Goal: Information Seeking & Learning: Learn about a topic

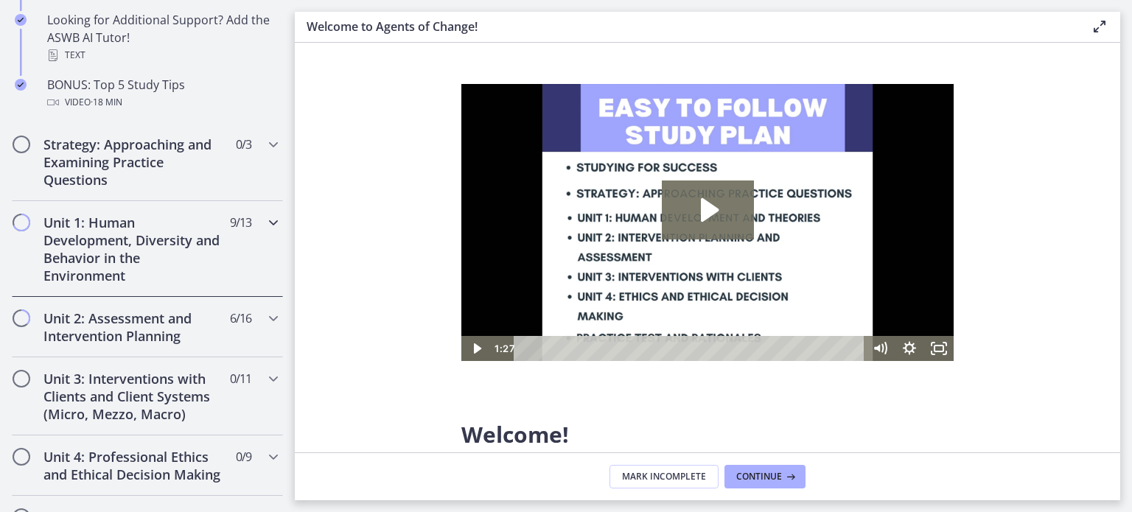
drag, startPoint x: 280, startPoint y: 293, endPoint x: 287, endPoint y: 250, distance: 43.4
click at [287, 250] on nav "Go to Dashboard Go to Dashboard Agents of Change - Social Work Test Prep - CLIN…" at bounding box center [147, 256] width 295 height 512
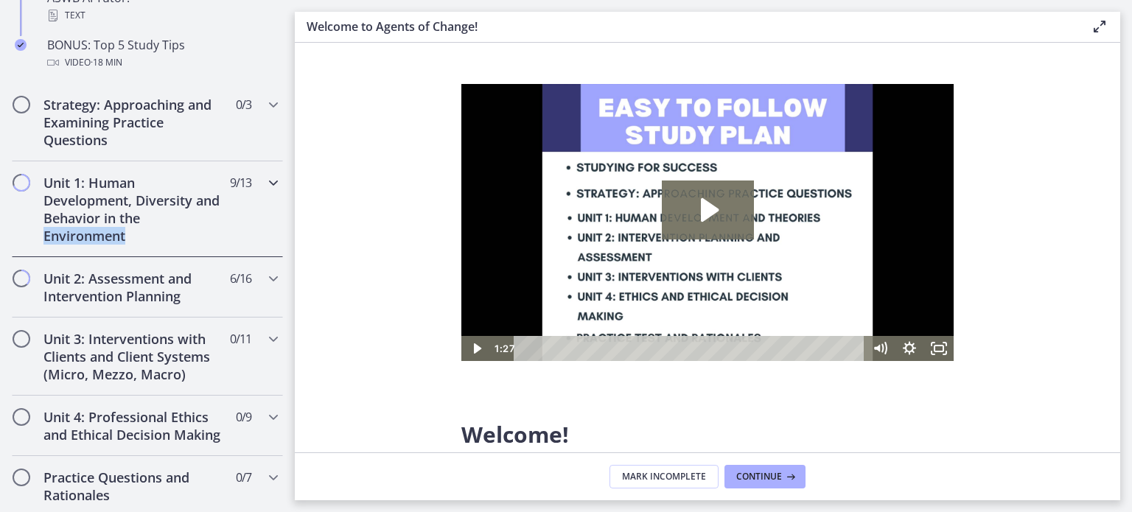
scroll to position [837, 0]
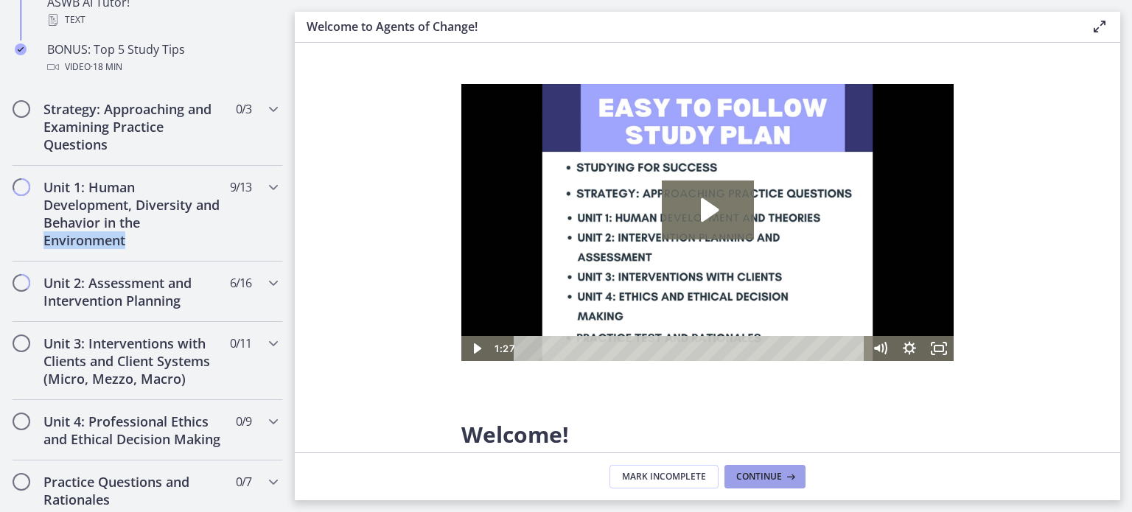
click at [773, 477] on span "Continue" at bounding box center [759, 477] width 46 height 12
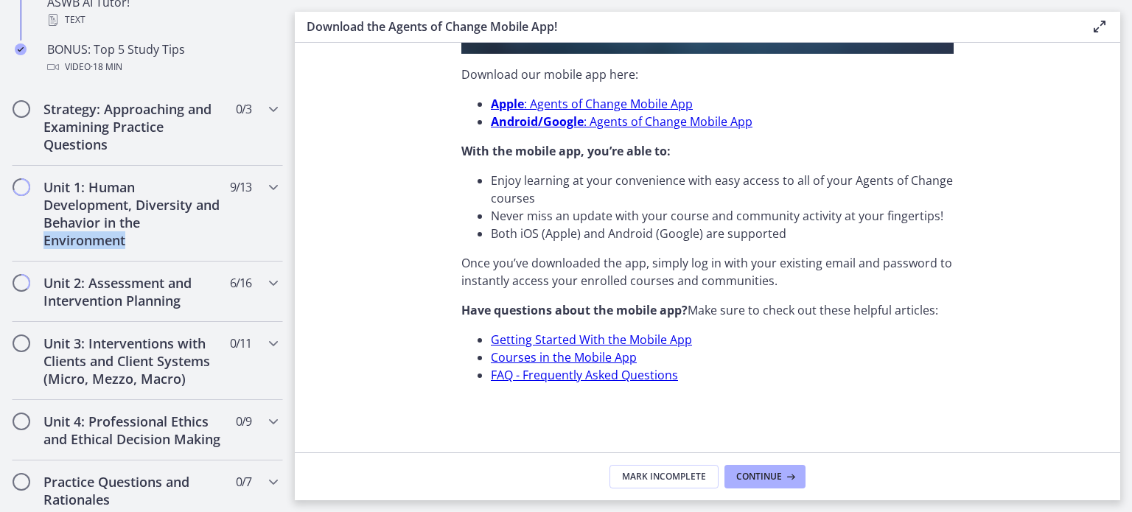
scroll to position [492, 0]
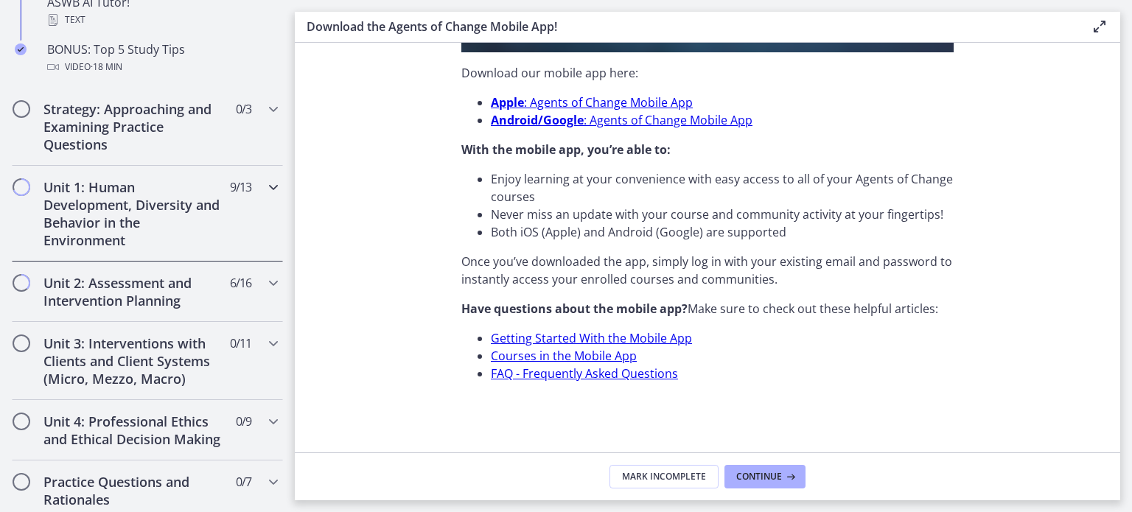
click at [19, 186] on span "Chapters" at bounding box center [21, 187] width 15 height 15
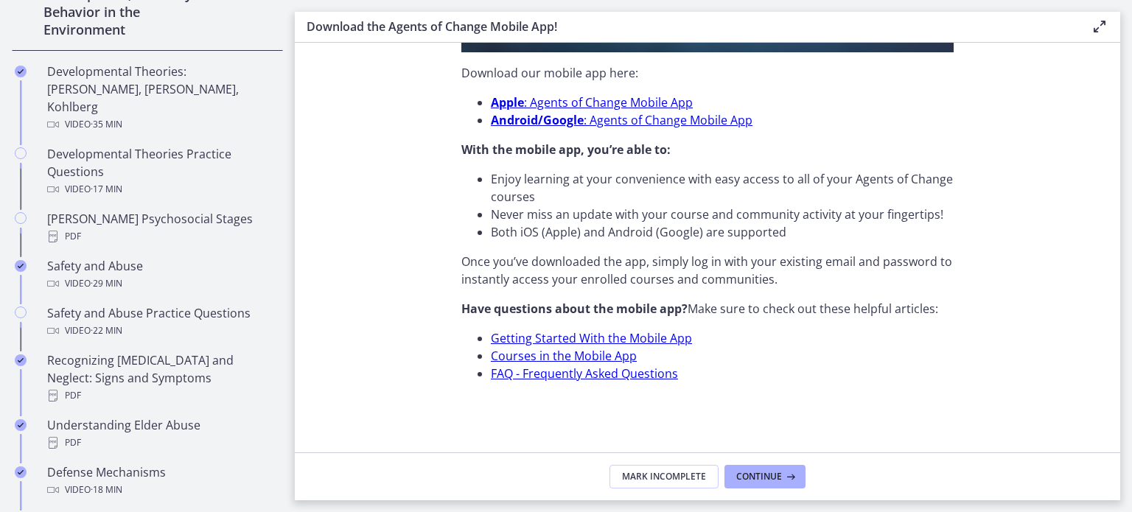
scroll to position [248, 0]
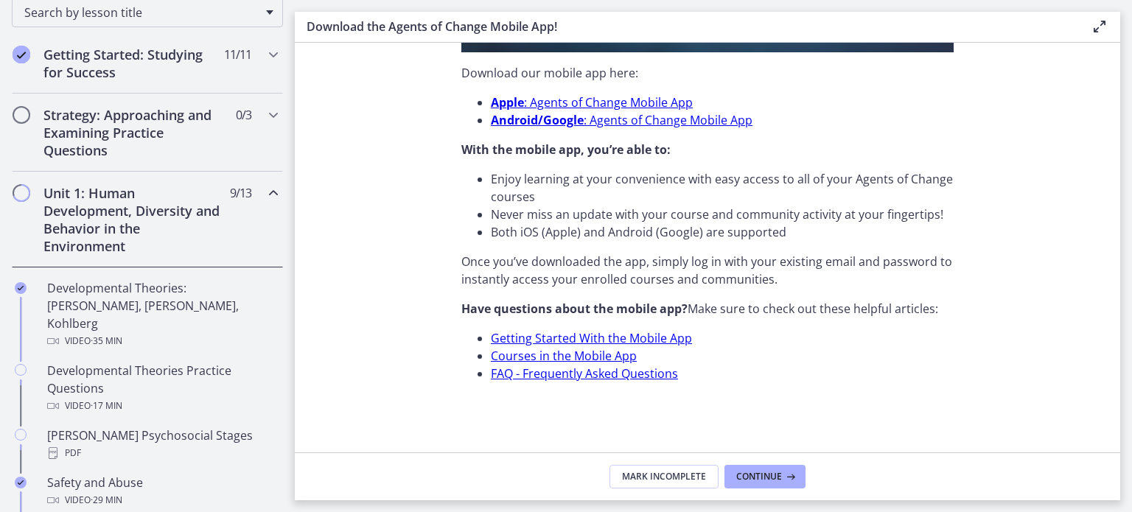
click at [27, 191] on span "Chapters" at bounding box center [21, 193] width 15 height 15
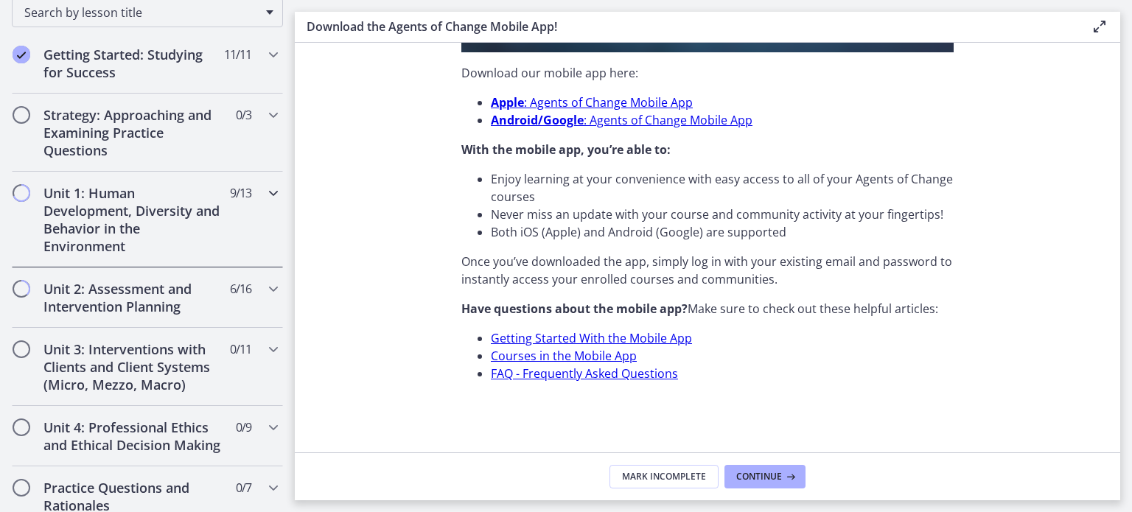
click at [27, 191] on span "Chapters" at bounding box center [21, 193] width 15 height 15
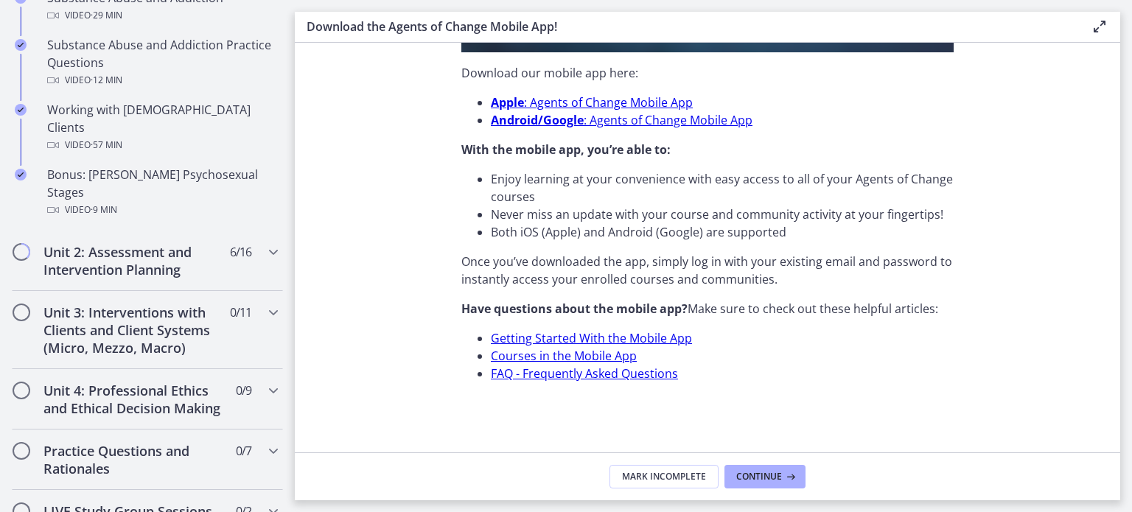
scroll to position [1045, 0]
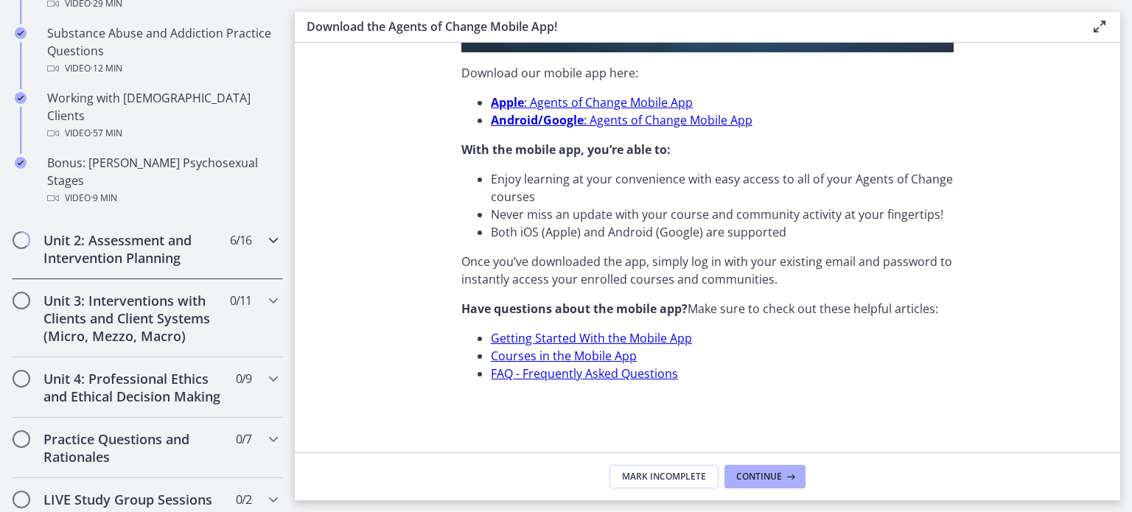
click at [20, 233] on span "Chapters" at bounding box center [21, 240] width 15 height 15
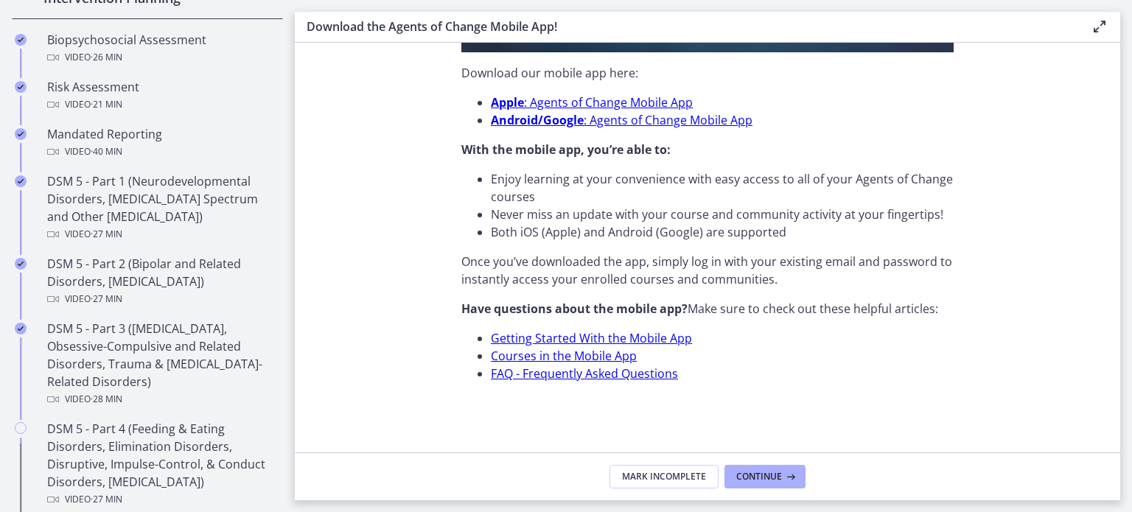
scroll to position [554, 0]
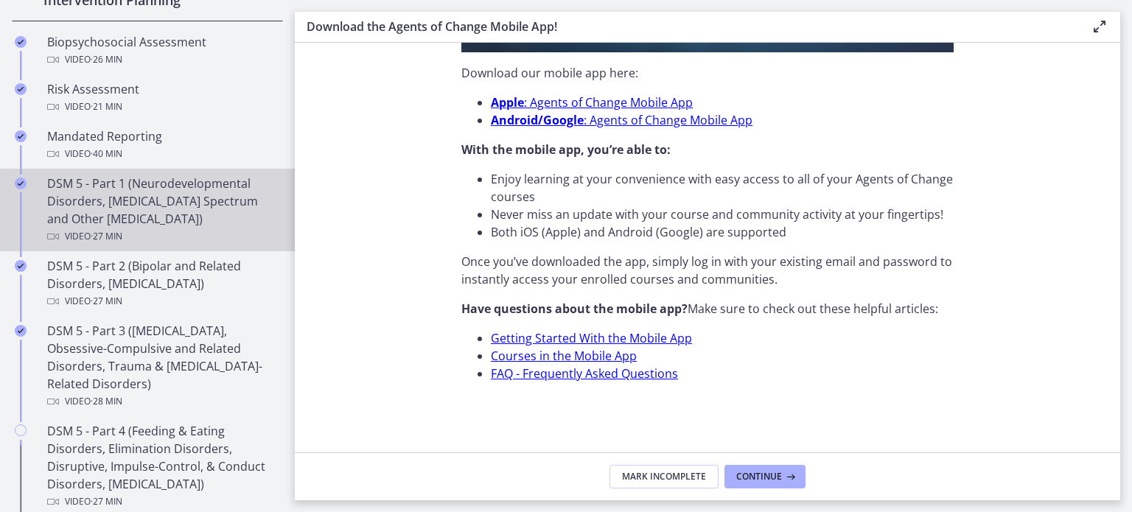
click at [97, 191] on div "DSM 5 - Part 1 (Neurodevelopmental Disorders, [MEDICAL_DATA] Spectrum and Other…" at bounding box center [162, 210] width 230 height 71
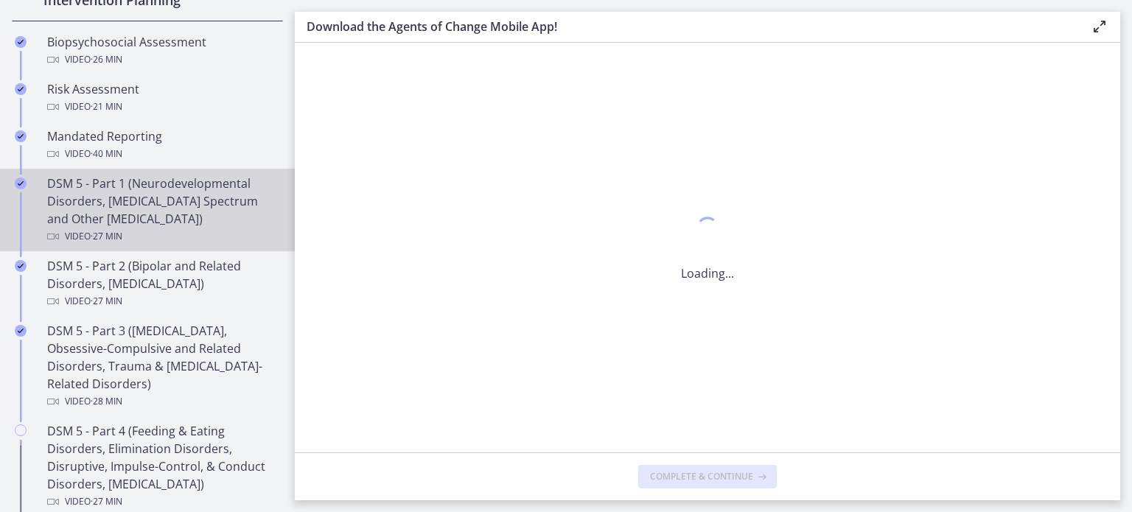
scroll to position [0, 0]
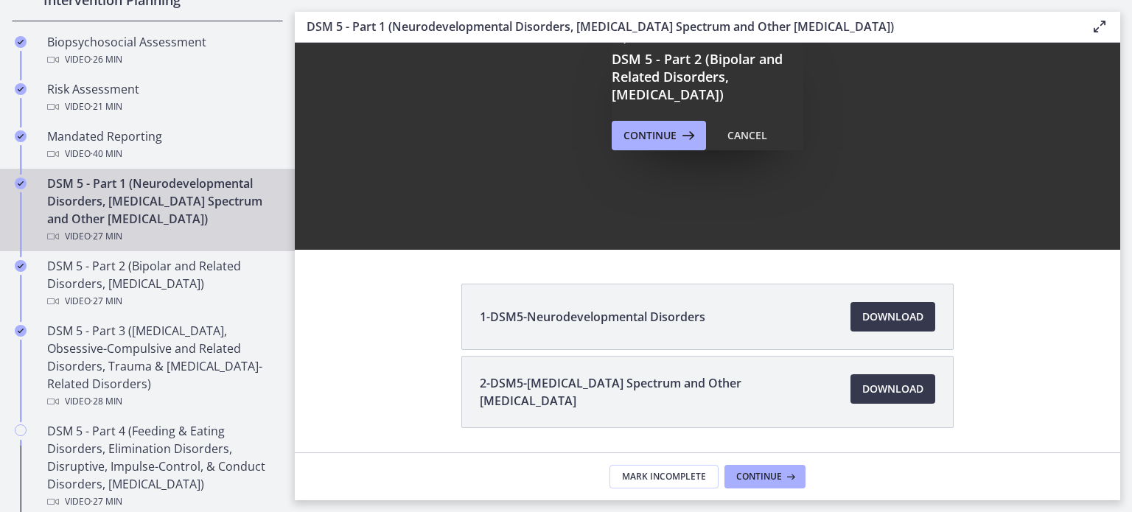
scroll to position [122, 0]
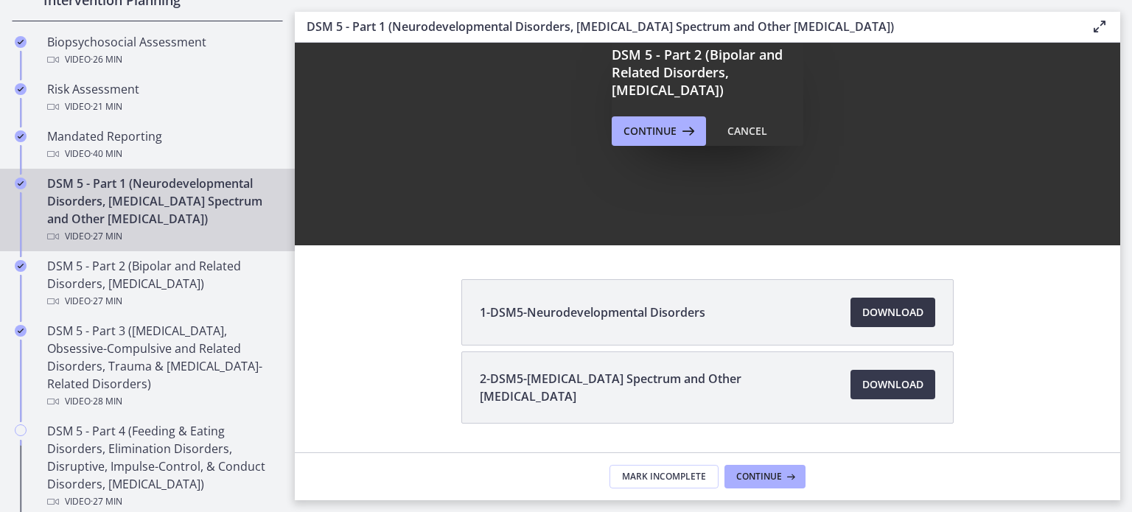
click at [888, 305] on span "Download Opens in a new window" at bounding box center [892, 313] width 61 height 18
